Goal: Task Accomplishment & Management: Manage account settings

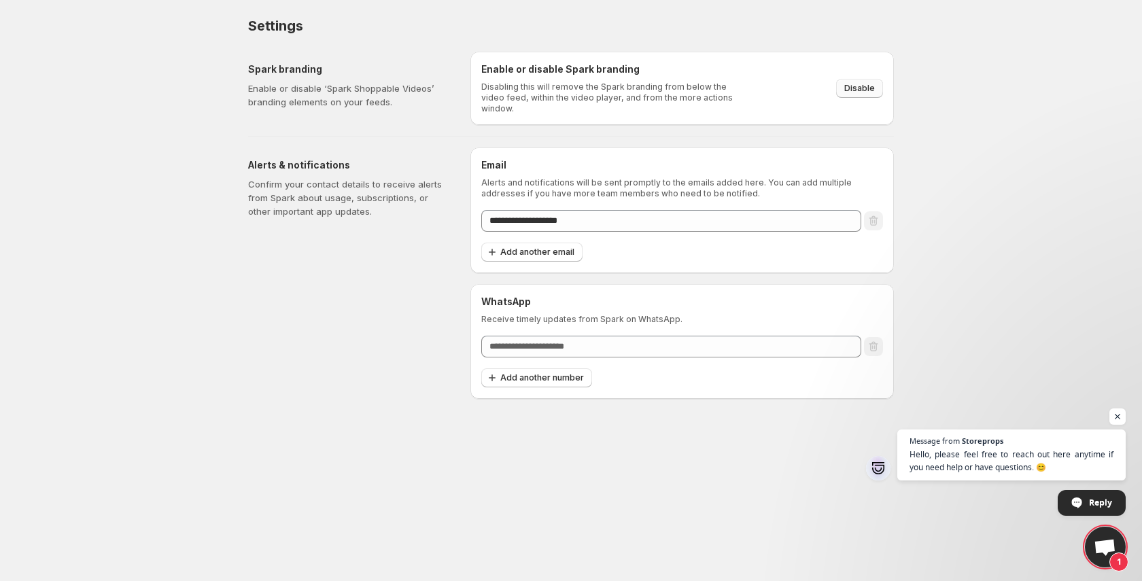
click at [843, 88] on button "Disable" at bounding box center [859, 88] width 47 height 19
